Goal: Purchase product/service

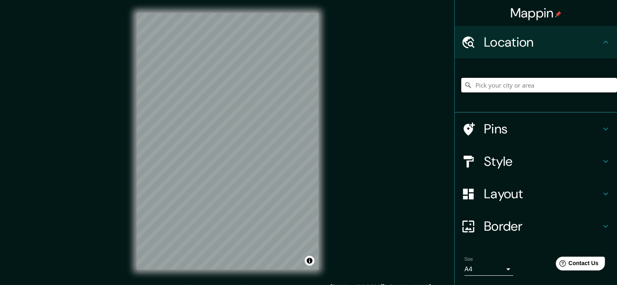
click at [487, 83] on input "Pick your city or area" at bounding box center [539, 85] width 156 height 15
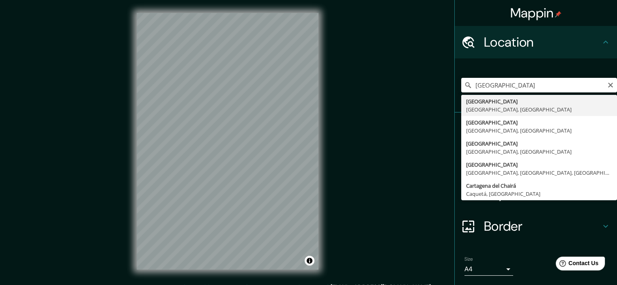
type input "[GEOGRAPHIC_DATA], [GEOGRAPHIC_DATA], [GEOGRAPHIC_DATA]"
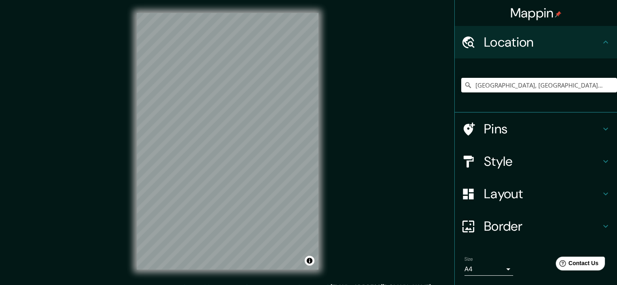
click at [404, 283] on div "Mappin Location [GEOGRAPHIC_DATA], [GEOGRAPHIC_DATA], [GEOGRAPHIC_DATA] Pins St…" at bounding box center [308, 148] width 617 height 296
click at [325, 204] on div "© Mapbox © OpenStreetMap Improve this map" at bounding box center [228, 141] width 208 height 283
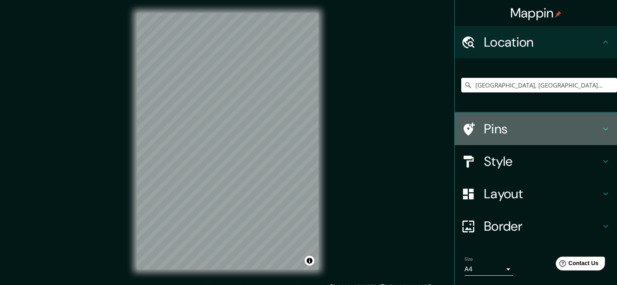
click at [593, 129] on h4 "Pins" at bounding box center [542, 129] width 117 height 16
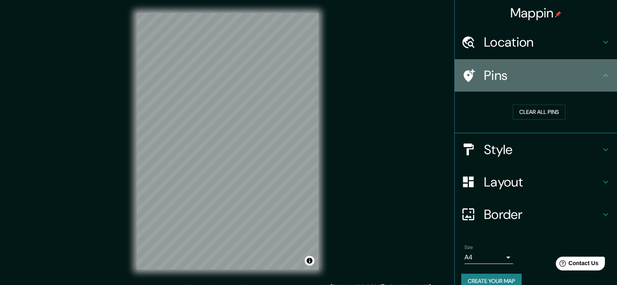
click at [601, 80] on icon at bounding box center [606, 76] width 10 height 10
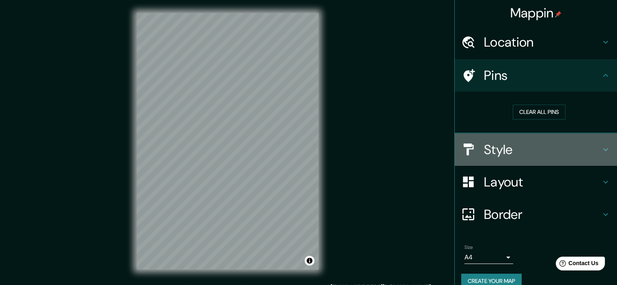
click at [601, 146] on icon at bounding box center [606, 150] width 10 height 10
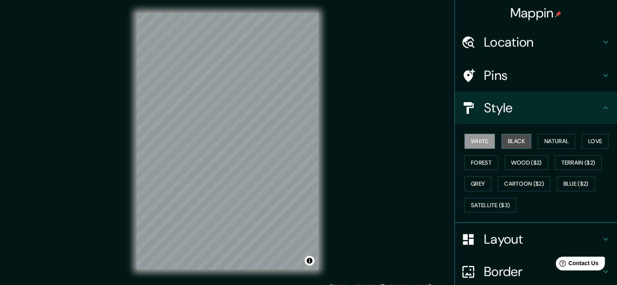
click at [521, 140] on button "Black" at bounding box center [516, 141] width 30 height 15
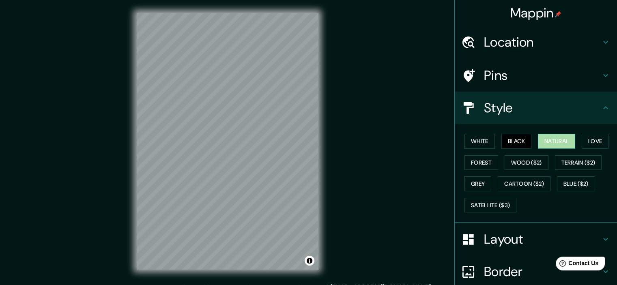
click at [550, 142] on button "Natural" at bounding box center [556, 141] width 37 height 15
click at [586, 141] on button "Love" at bounding box center [595, 141] width 27 height 15
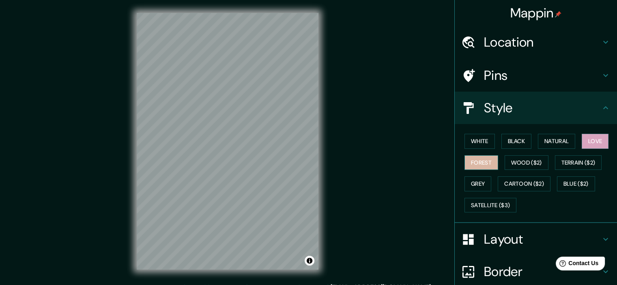
click at [482, 164] on button "Forest" at bounding box center [481, 162] width 34 height 15
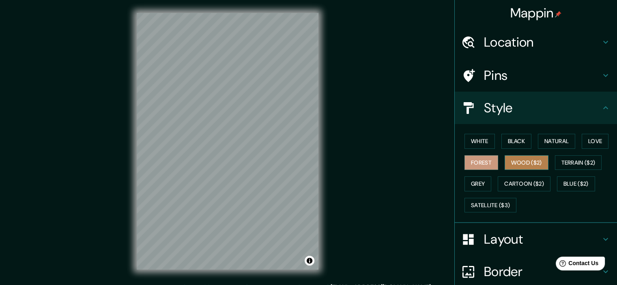
click at [519, 163] on button "Wood ($2)" at bounding box center [527, 162] width 44 height 15
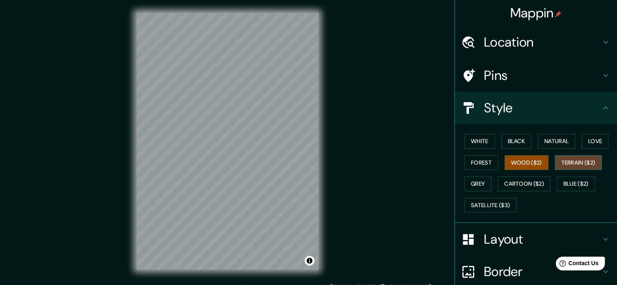
click at [567, 161] on button "Terrain ($2)" at bounding box center [578, 162] width 47 height 15
click at [572, 185] on button "Blue ($2)" at bounding box center [576, 183] width 38 height 15
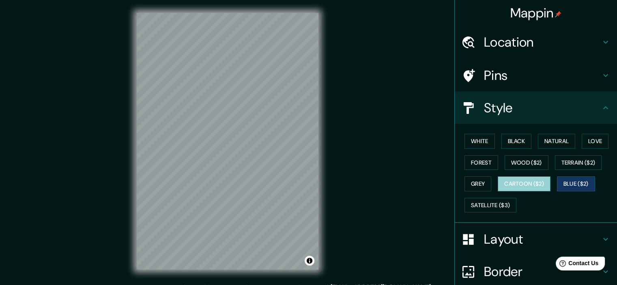
click at [522, 183] on button "Cartoon ($2)" at bounding box center [524, 183] width 53 height 15
click at [476, 180] on button "Grey" at bounding box center [477, 183] width 27 height 15
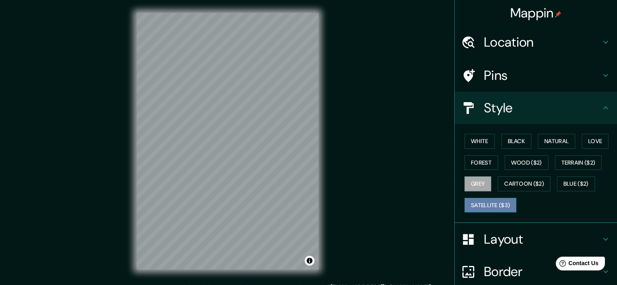
click at [484, 202] on button "Satellite ($3)" at bounding box center [490, 205] width 52 height 15
click at [475, 181] on button "Grey" at bounding box center [477, 183] width 27 height 15
click at [510, 142] on button "Black" at bounding box center [516, 141] width 30 height 15
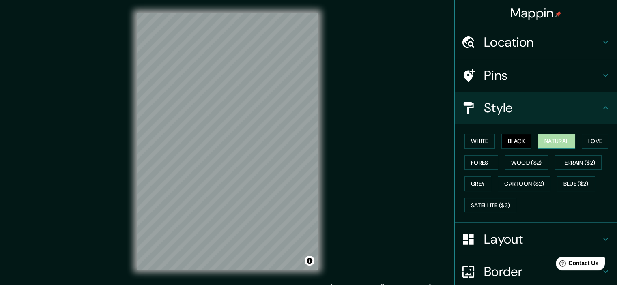
click at [555, 142] on button "Natural" at bounding box center [556, 141] width 37 height 15
click at [477, 141] on button "White" at bounding box center [479, 141] width 30 height 15
